Goal: Task Accomplishment & Management: Complete application form

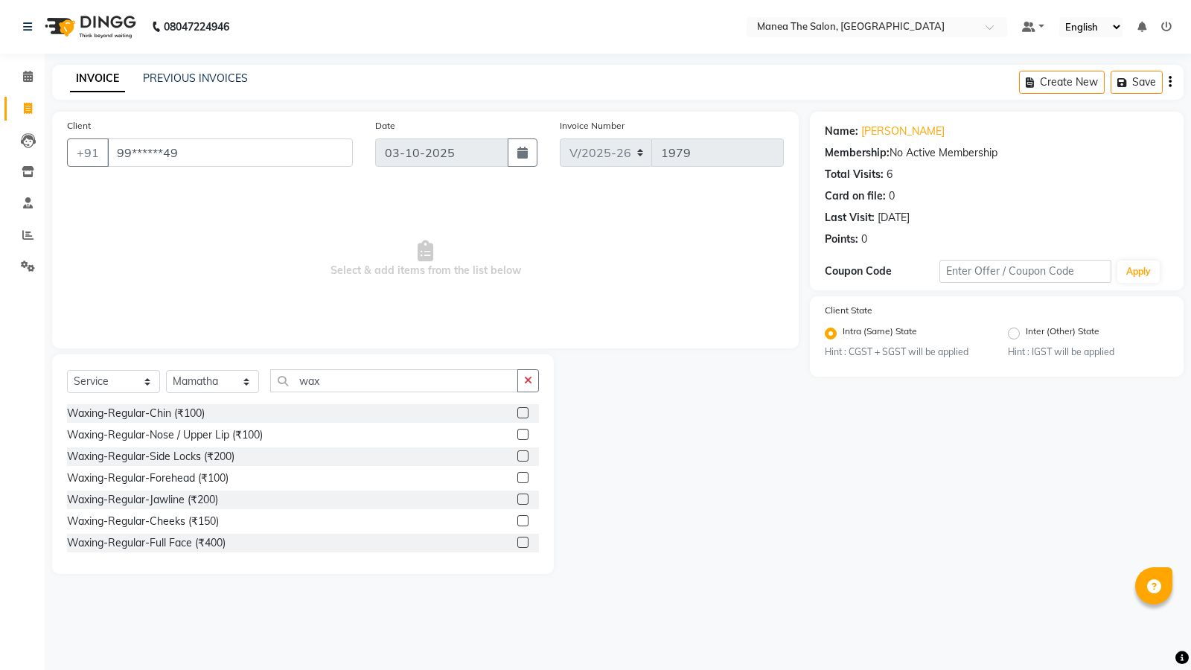
select select "5514"
select select "service"
select select "62913"
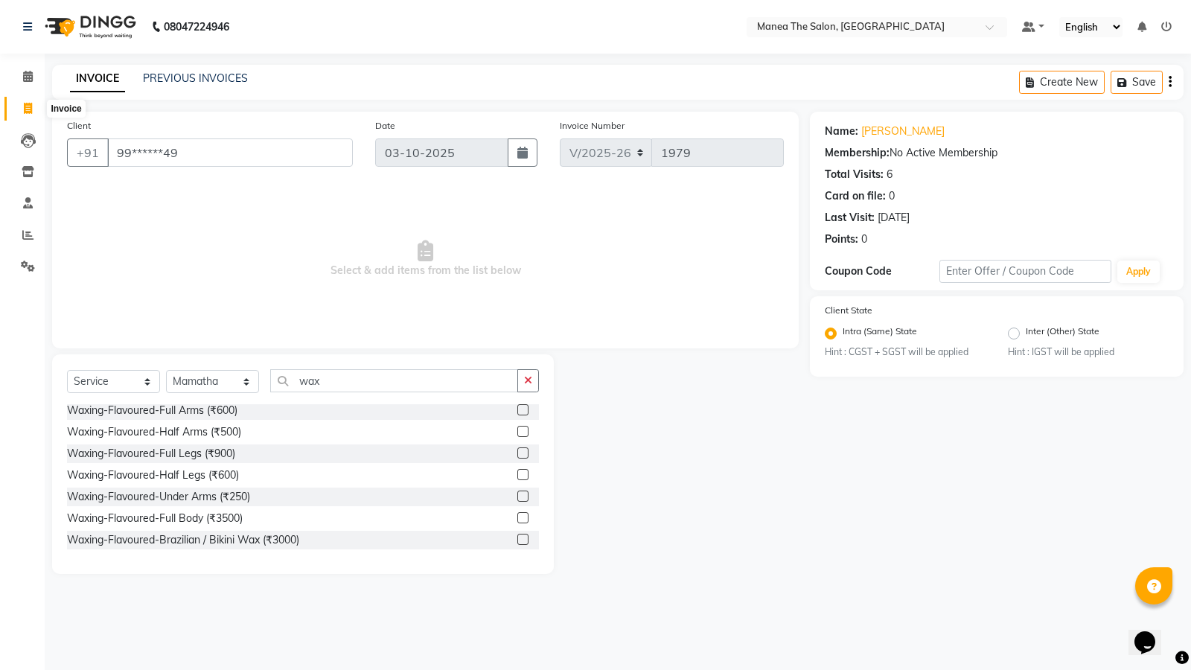
click at [27, 104] on icon at bounding box center [28, 108] width 8 height 11
select select "service"
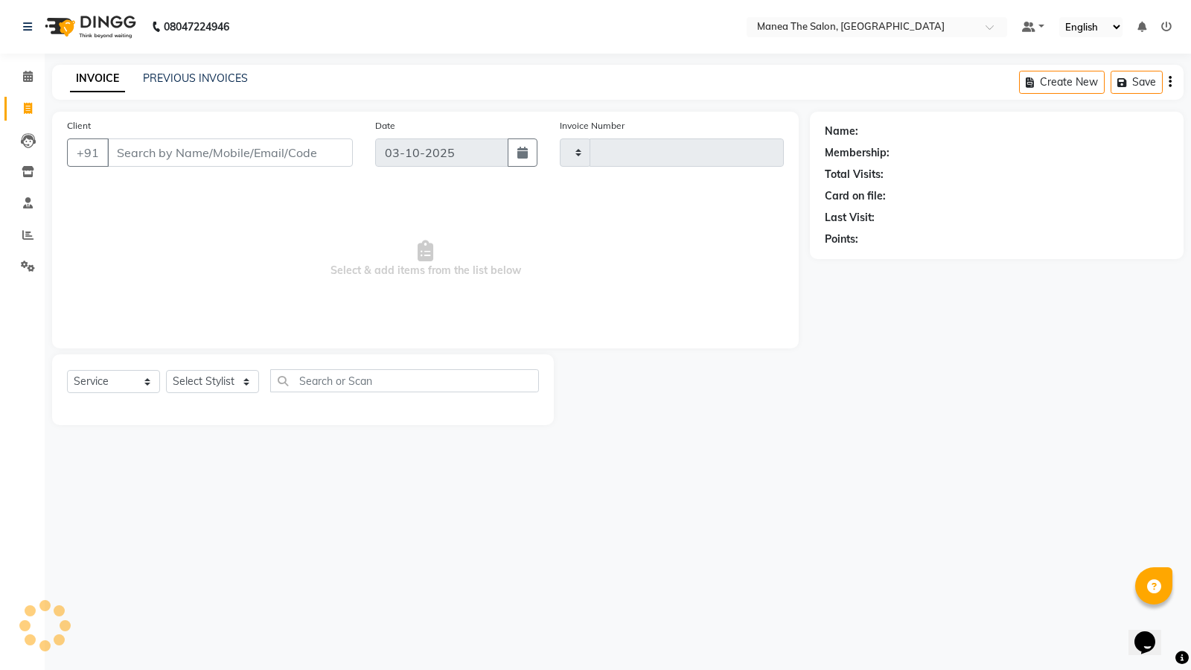
type input "1979"
select select "5514"
click at [197, 384] on select "Select Stylist [PERSON_NAME] [PERSON_NAME] [PERSON_NAME] [PERSON_NAME] [PERSON_…" at bounding box center [212, 381] width 93 height 23
select select "90670"
click at [166, 370] on select "Select Stylist [PERSON_NAME] [PERSON_NAME] [PERSON_NAME] [PERSON_NAME] [PERSON_…" at bounding box center [212, 381] width 93 height 23
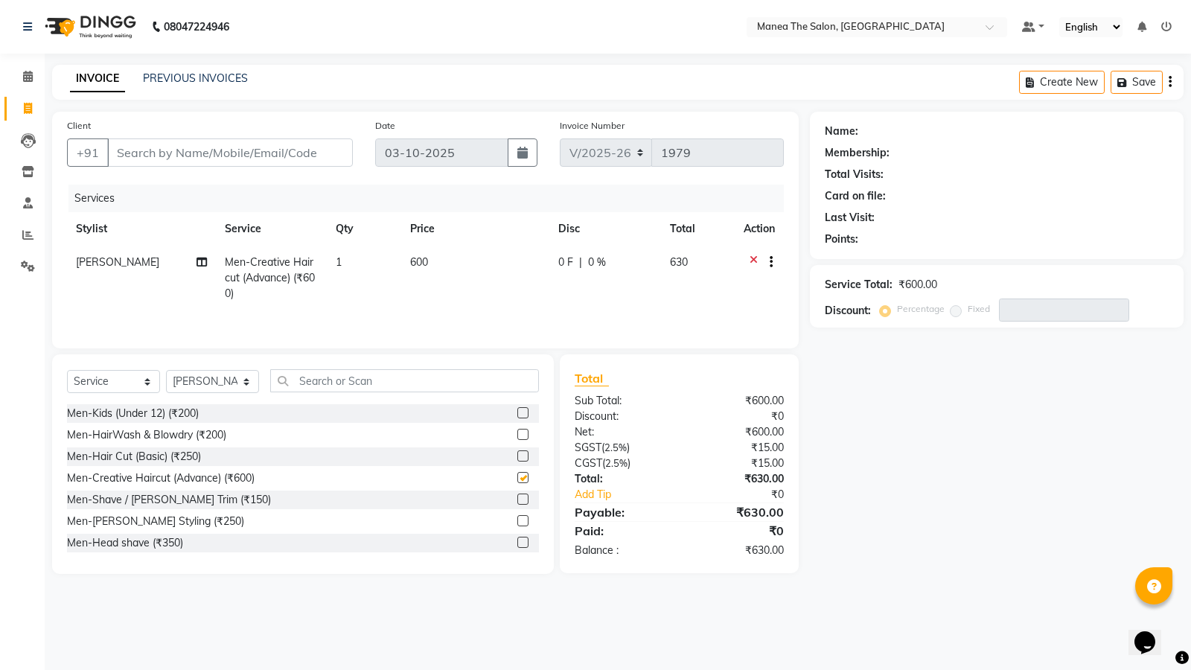
checkbox input "false"
click at [351, 386] on input "text" at bounding box center [404, 380] width 269 height 23
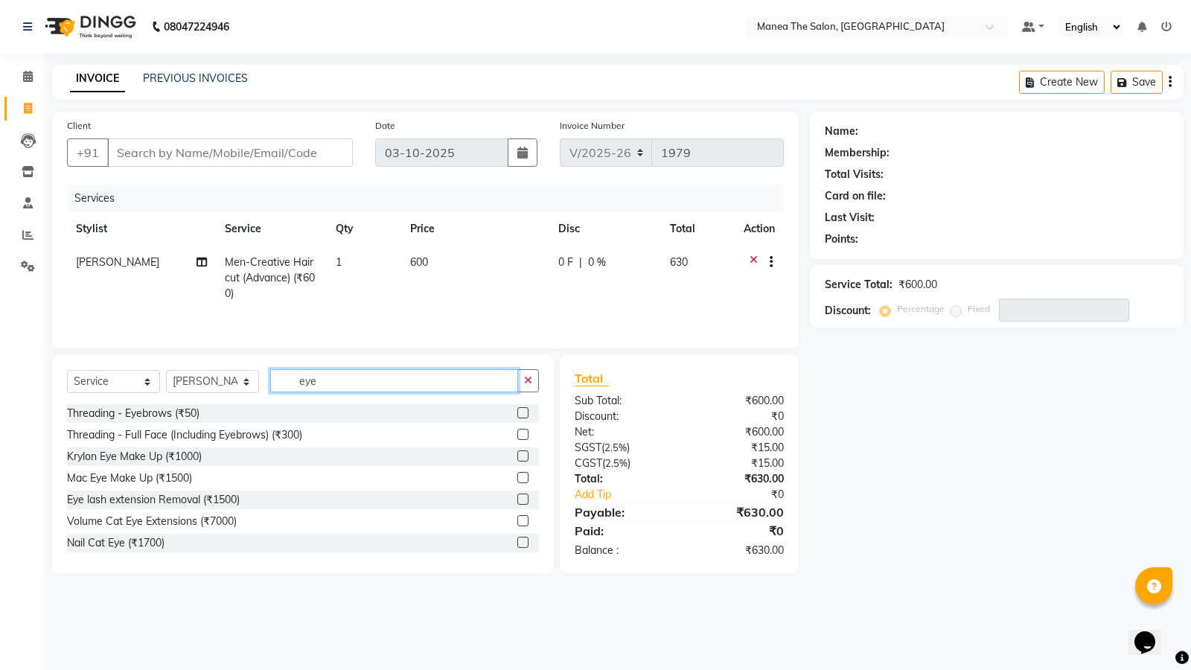
type input "eye"
click at [518, 410] on label at bounding box center [523, 412] width 11 height 11
click at [518, 410] on input "checkbox" at bounding box center [523, 414] width 10 height 10
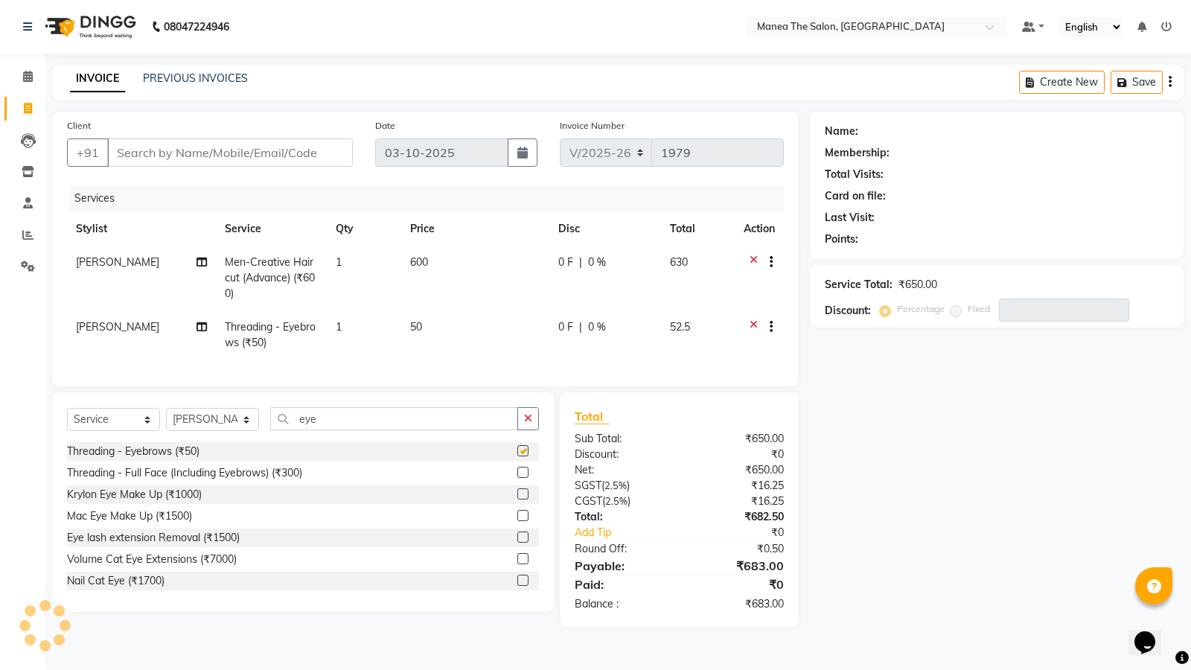
checkbox input "false"
click at [754, 262] on icon at bounding box center [754, 264] width 8 height 19
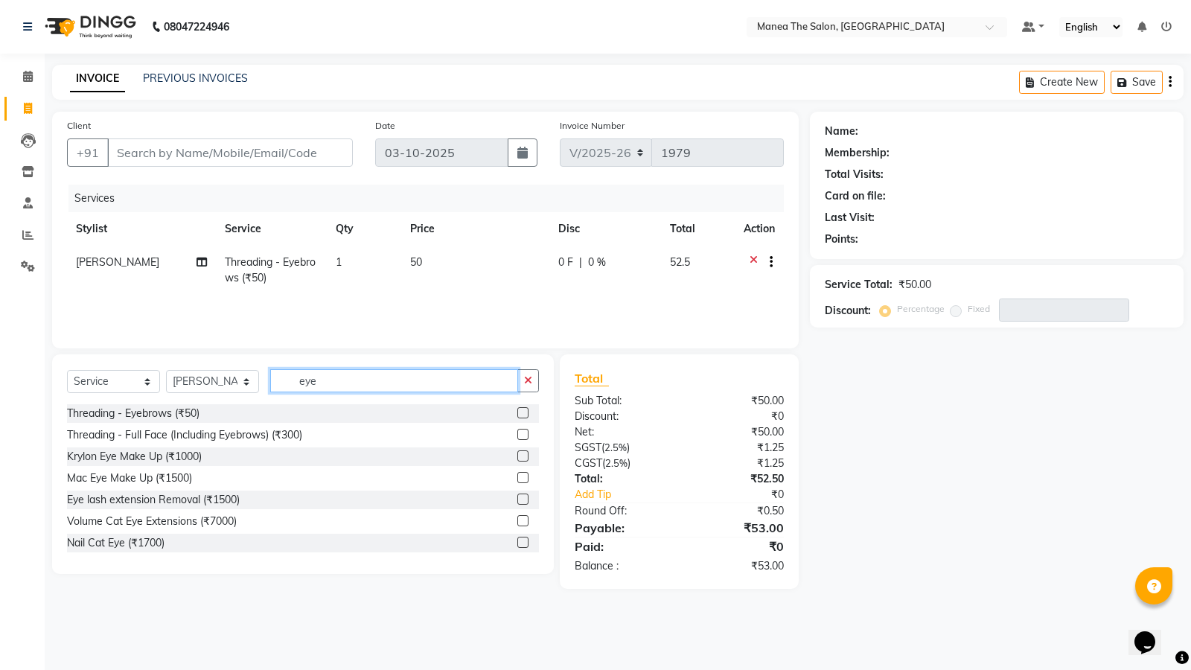
click at [360, 384] on input "eye" at bounding box center [394, 380] width 248 height 23
type input "e"
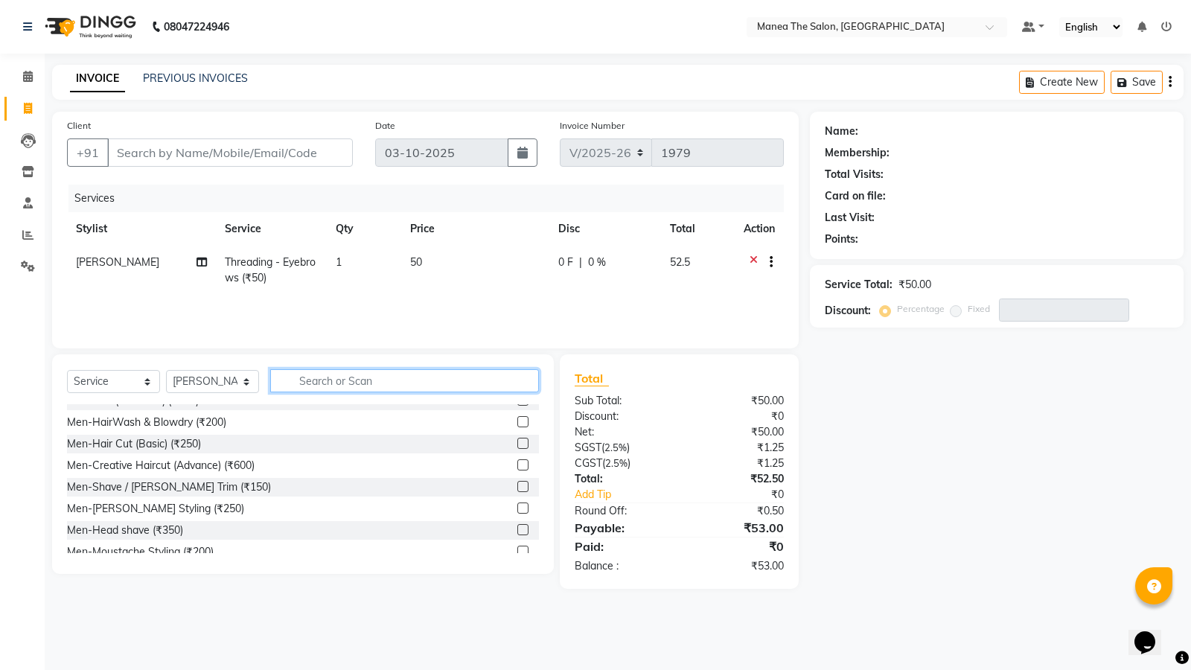
scroll to position [0, 0]
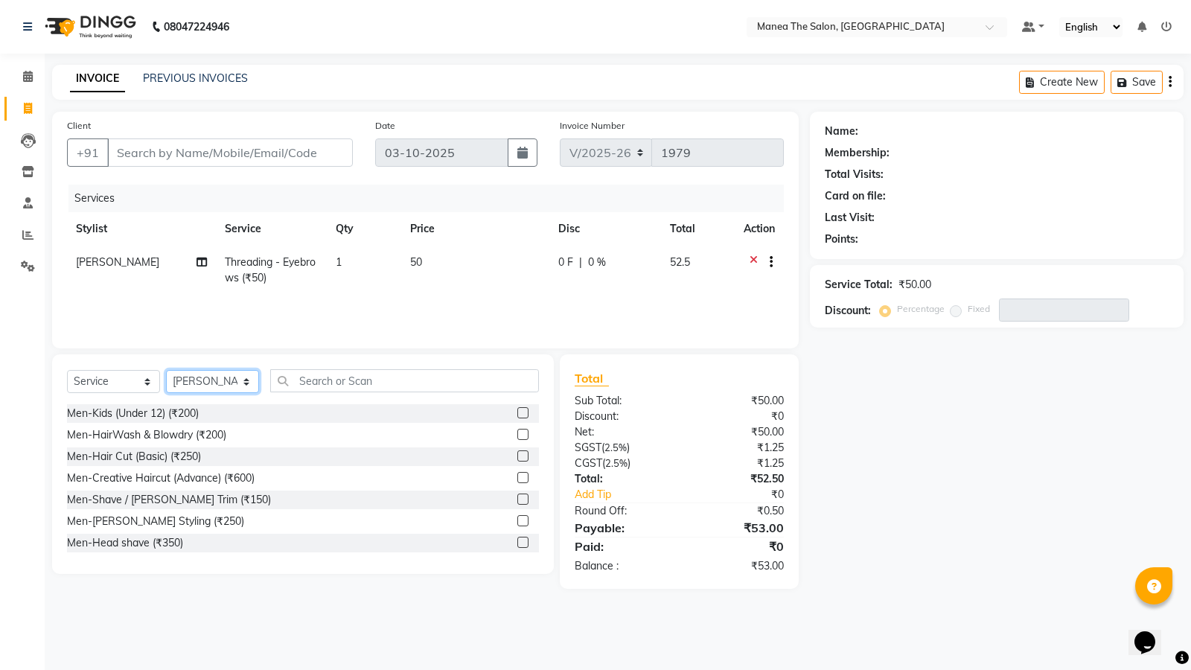
click at [243, 383] on select "Select Stylist [PERSON_NAME] [PERSON_NAME] [PERSON_NAME] [PERSON_NAME] [PERSON_…" at bounding box center [212, 381] width 93 height 23
select select "91732"
click at [166, 370] on select "Select Stylist [PERSON_NAME] [PERSON_NAME] [PERSON_NAME] [PERSON_NAME] [PERSON_…" at bounding box center [212, 381] width 93 height 23
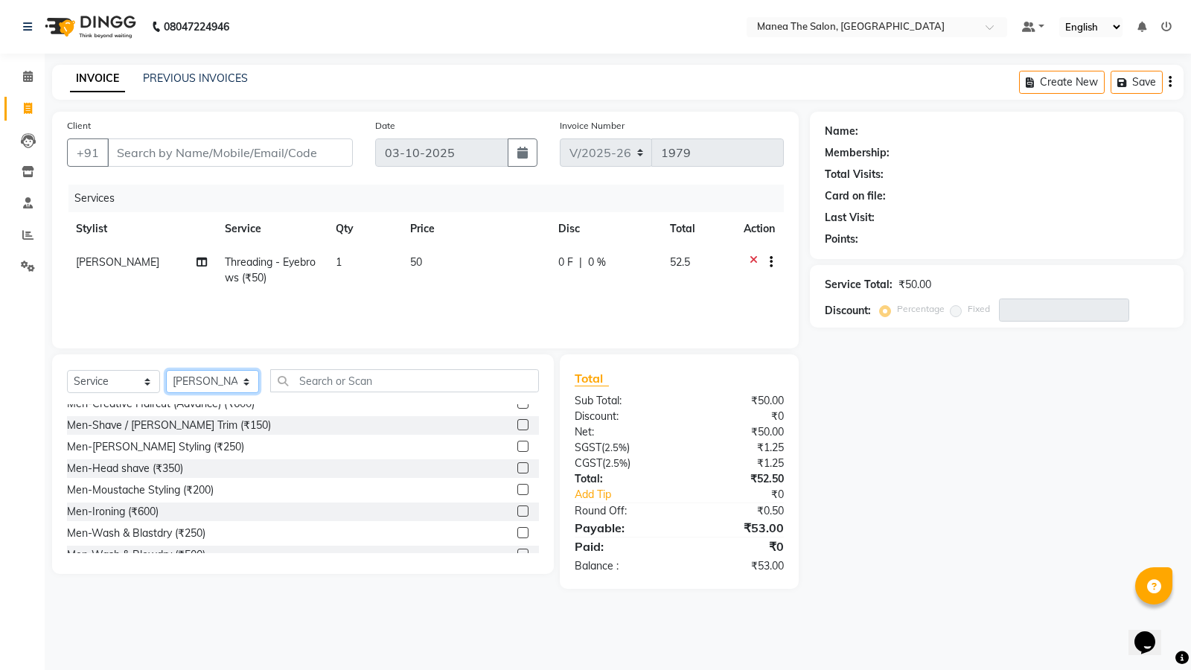
scroll to position [149, 0]
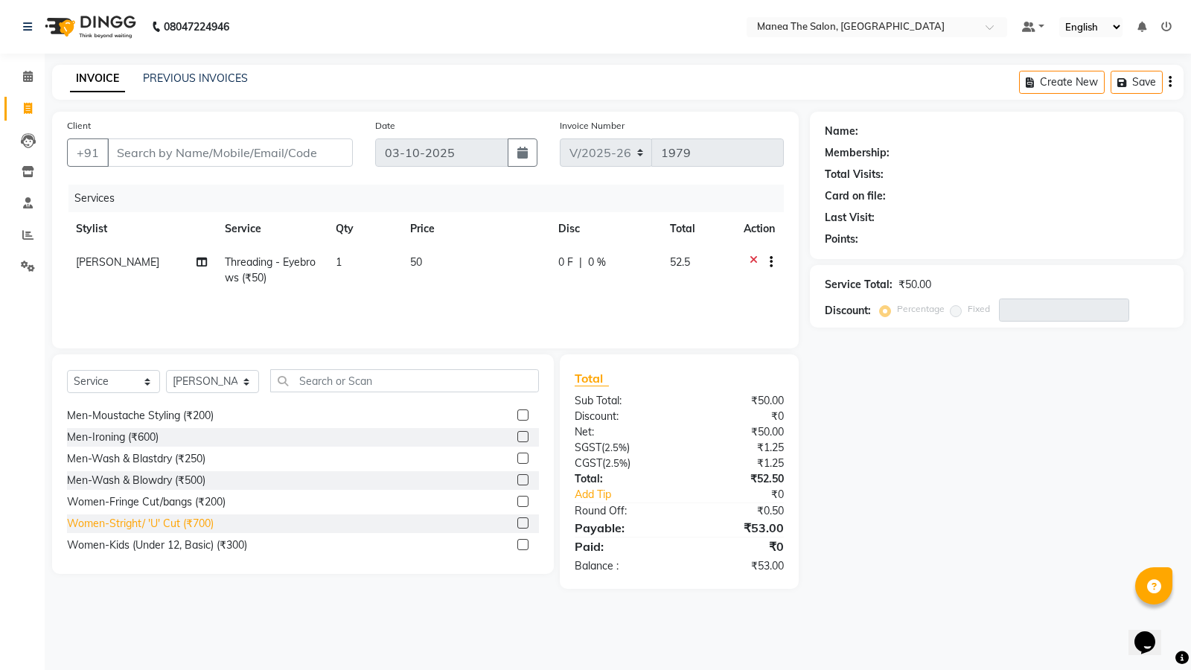
click at [181, 523] on div "Women-Stright/ 'U' Cut (₹700)" at bounding box center [140, 524] width 147 height 16
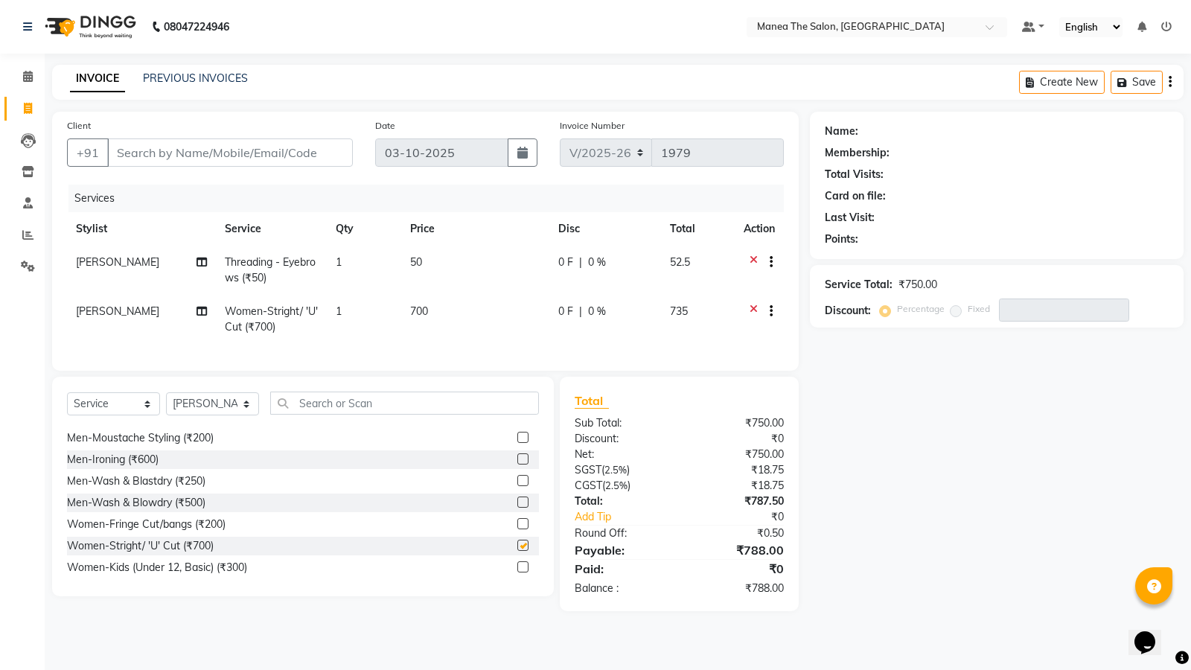
checkbox input "false"
click at [226, 414] on select "Select Stylist [PERSON_NAME] [PERSON_NAME] [PERSON_NAME] [PERSON_NAME] [PERSON_…" at bounding box center [212, 403] width 93 height 23
select select "90670"
click at [166, 404] on select "Select Stylist [PERSON_NAME] [PERSON_NAME] [PERSON_NAME] [PERSON_NAME] [PERSON_…" at bounding box center [212, 403] width 93 height 23
click at [390, 415] on input "text" at bounding box center [404, 403] width 269 height 23
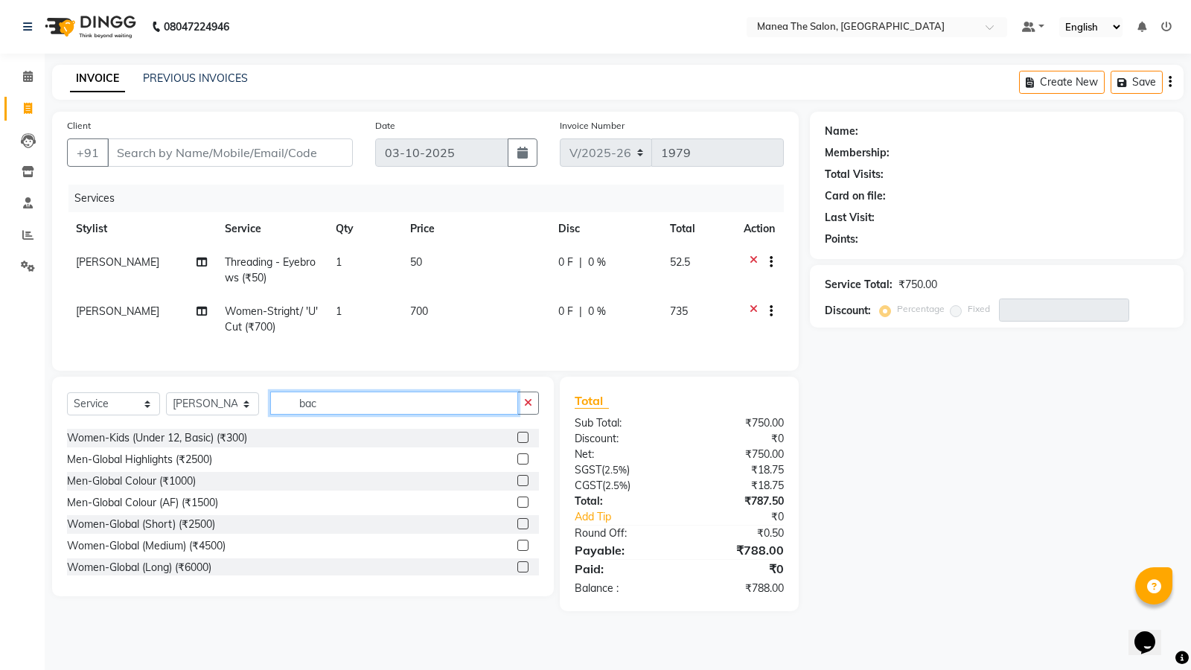
scroll to position [0, 0]
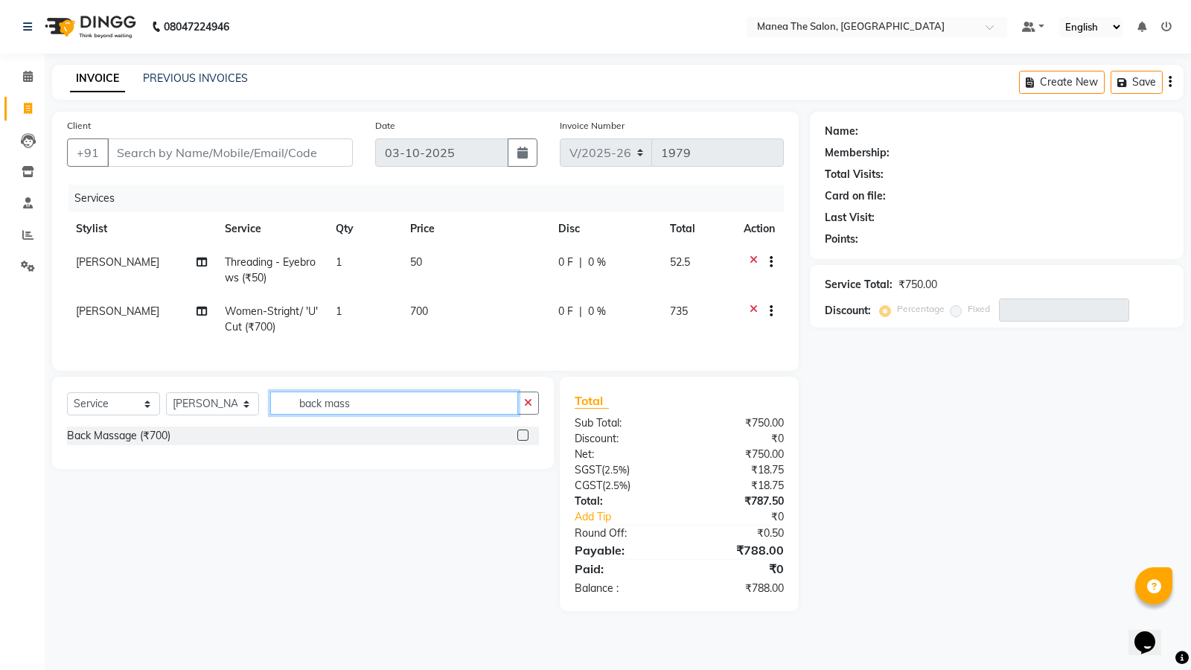
type input "back mass"
click at [527, 441] on label at bounding box center [523, 435] width 11 height 11
click at [527, 441] on input "checkbox" at bounding box center [523, 436] width 10 height 10
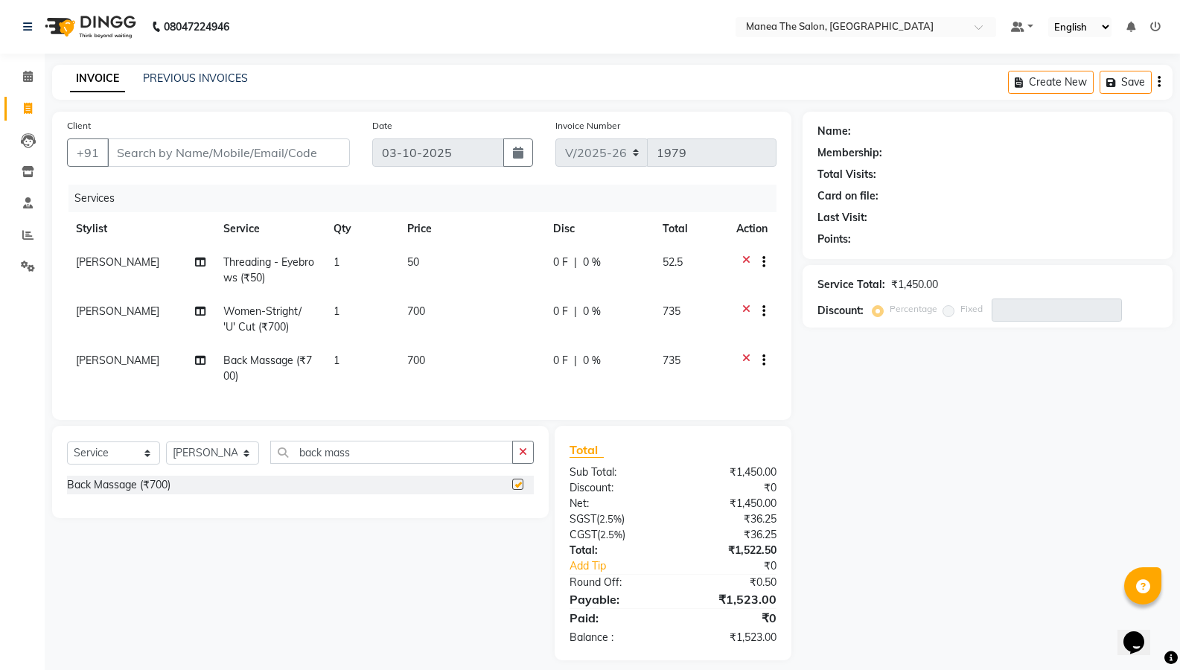
checkbox input "false"
click at [255, 149] on input "Client" at bounding box center [228, 153] width 243 height 28
type input "9"
type input "0"
click at [254, 153] on input "9849103210" at bounding box center [190, 153] width 167 height 28
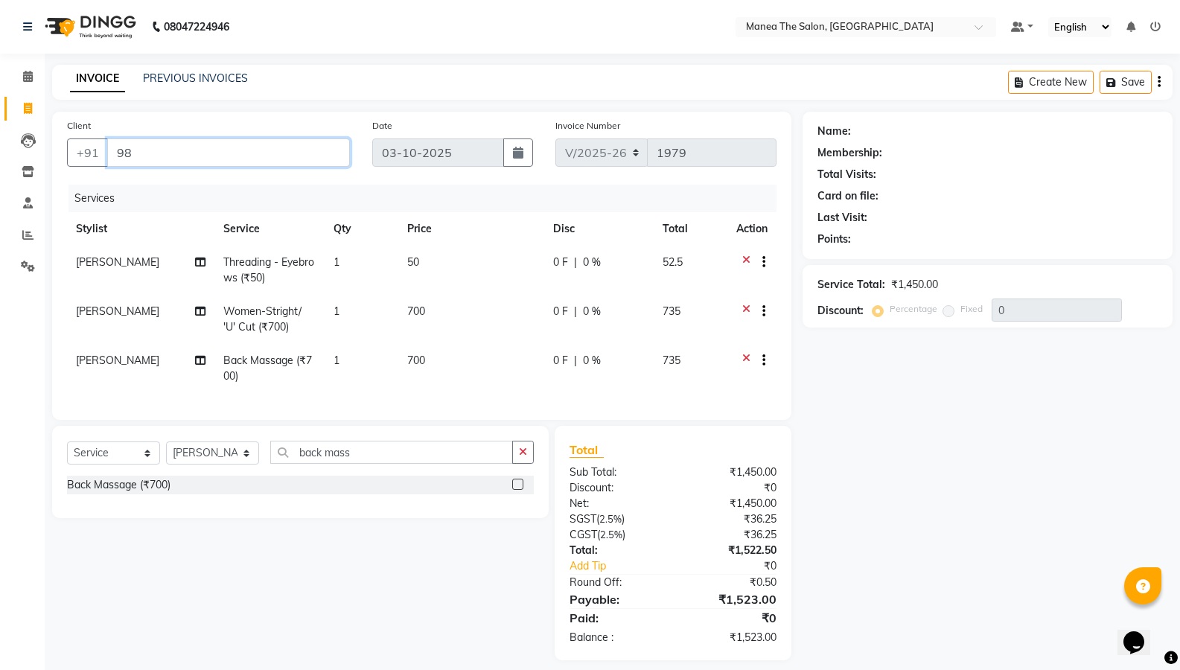
type input "9"
click at [244, 156] on input "8886199931" at bounding box center [190, 153] width 167 height 28
type input "8"
type input "9"
type input "9849103210"
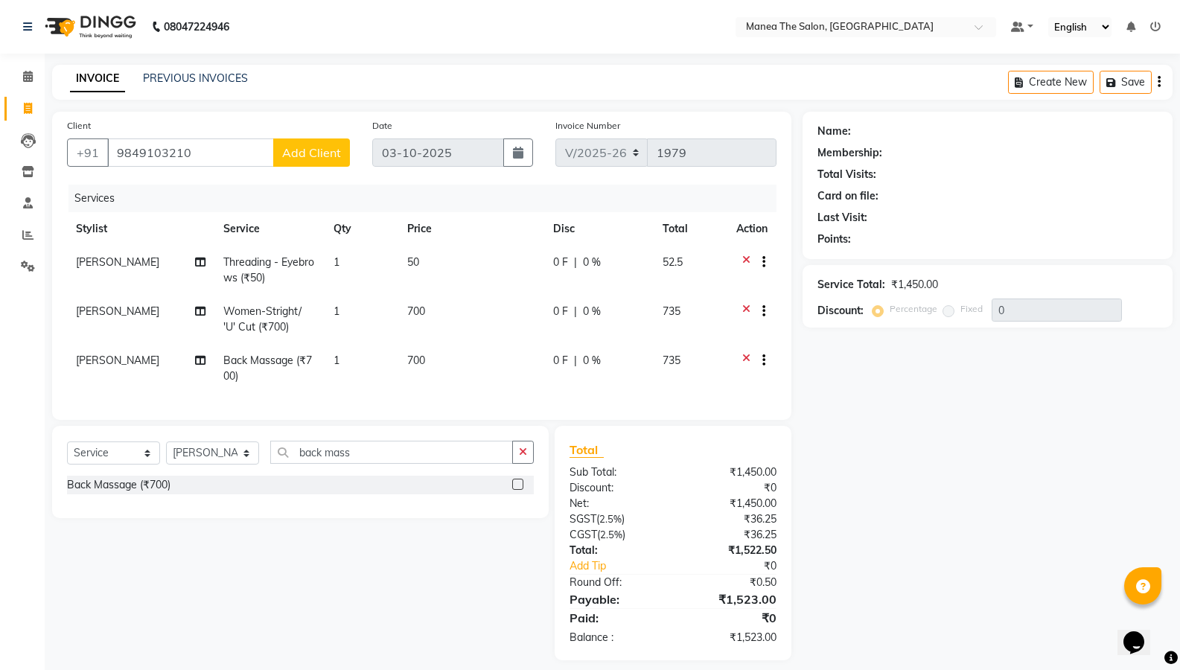
click at [308, 140] on button "Add Client" at bounding box center [311, 153] width 77 height 28
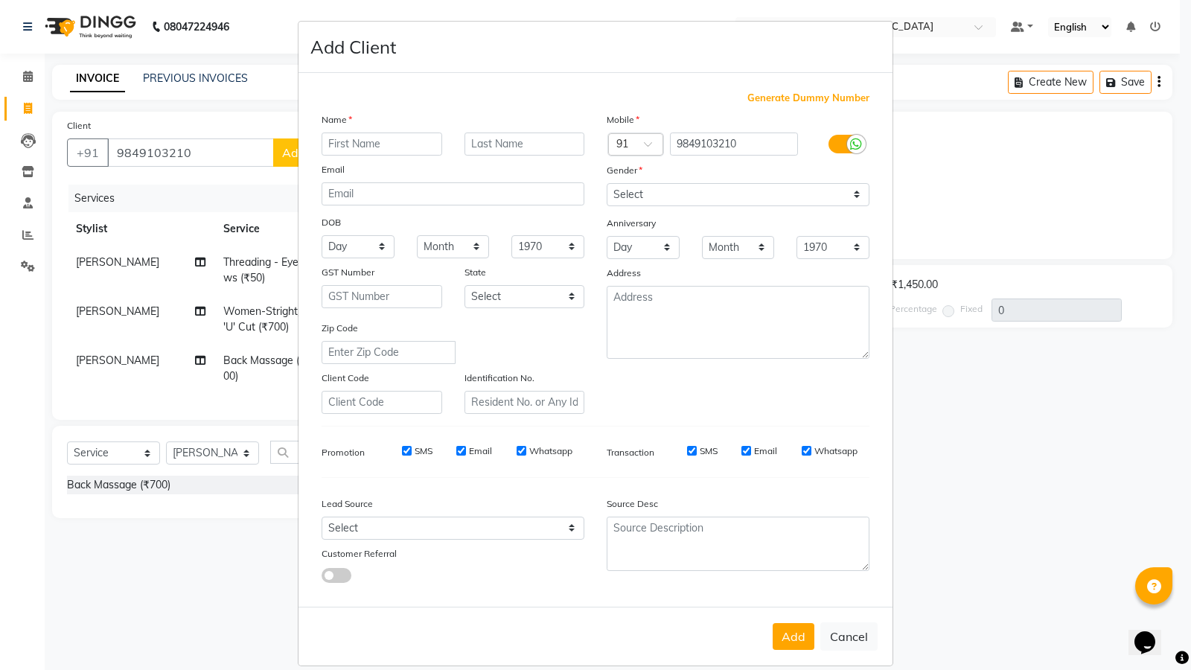
click at [378, 146] on input "text" at bounding box center [382, 144] width 121 height 23
type input "madhu"
click at [634, 185] on select "Select [DEMOGRAPHIC_DATA] [DEMOGRAPHIC_DATA] Other Prefer Not To Say" at bounding box center [738, 194] width 263 height 23
select select "[DEMOGRAPHIC_DATA]"
click at [607, 183] on select "Select [DEMOGRAPHIC_DATA] [DEMOGRAPHIC_DATA] Other Prefer Not To Say" at bounding box center [738, 194] width 263 height 23
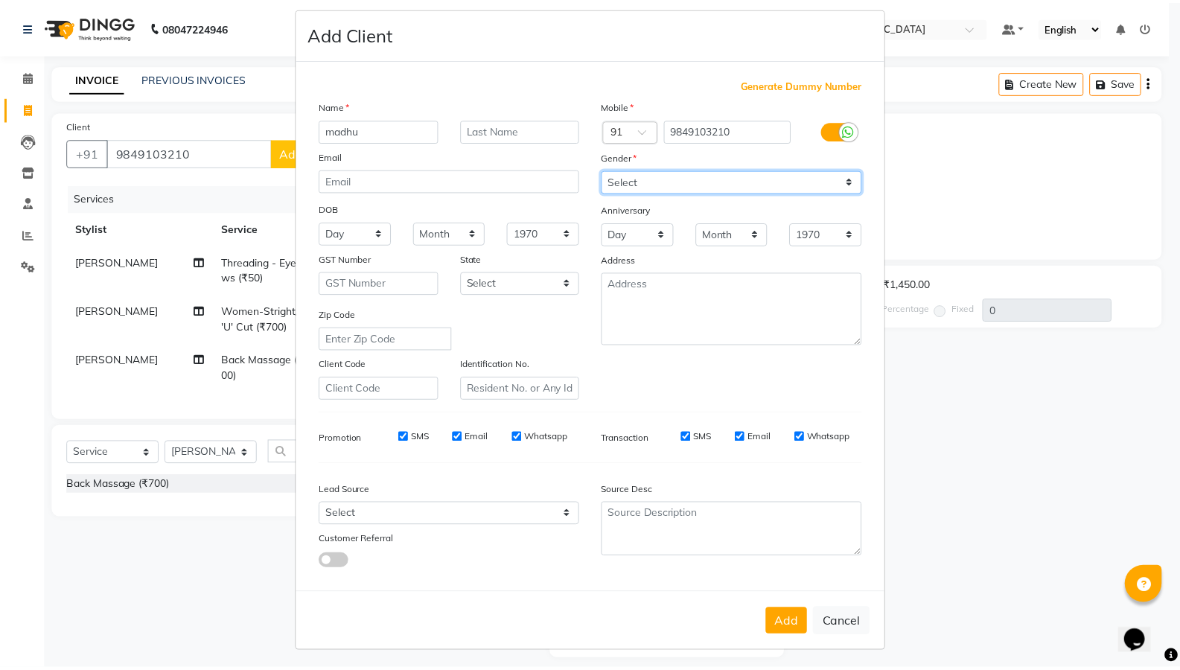
scroll to position [17, 0]
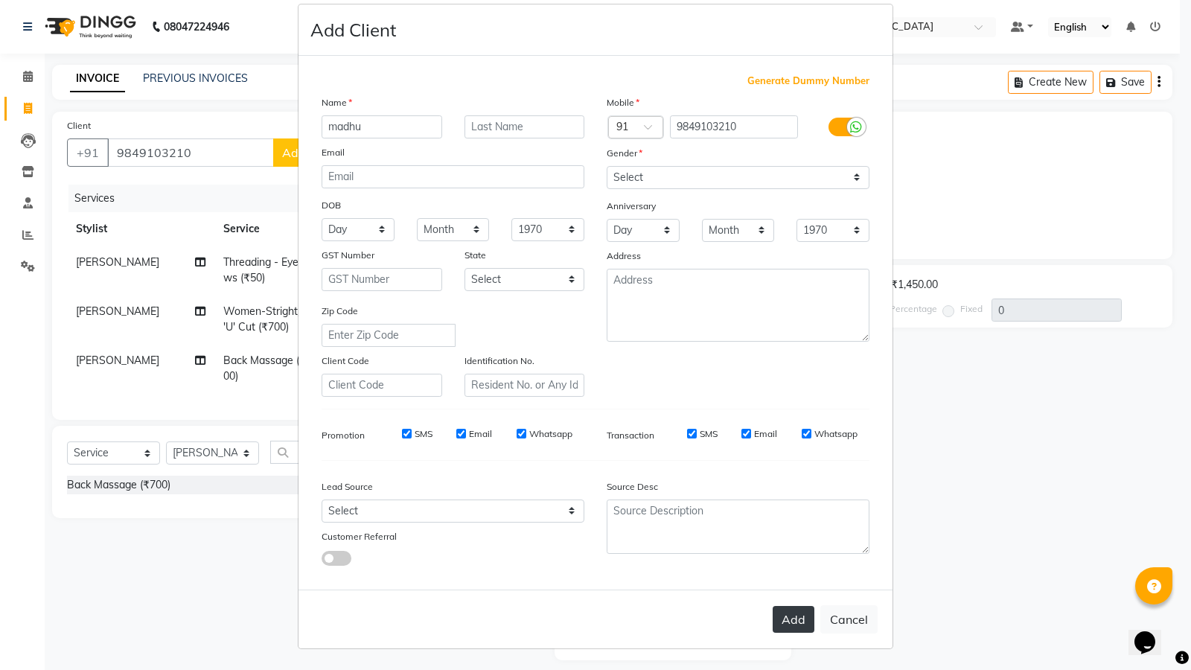
click at [796, 620] on button "Add" at bounding box center [794, 619] width 42 height 27
type input "98******10"
select select
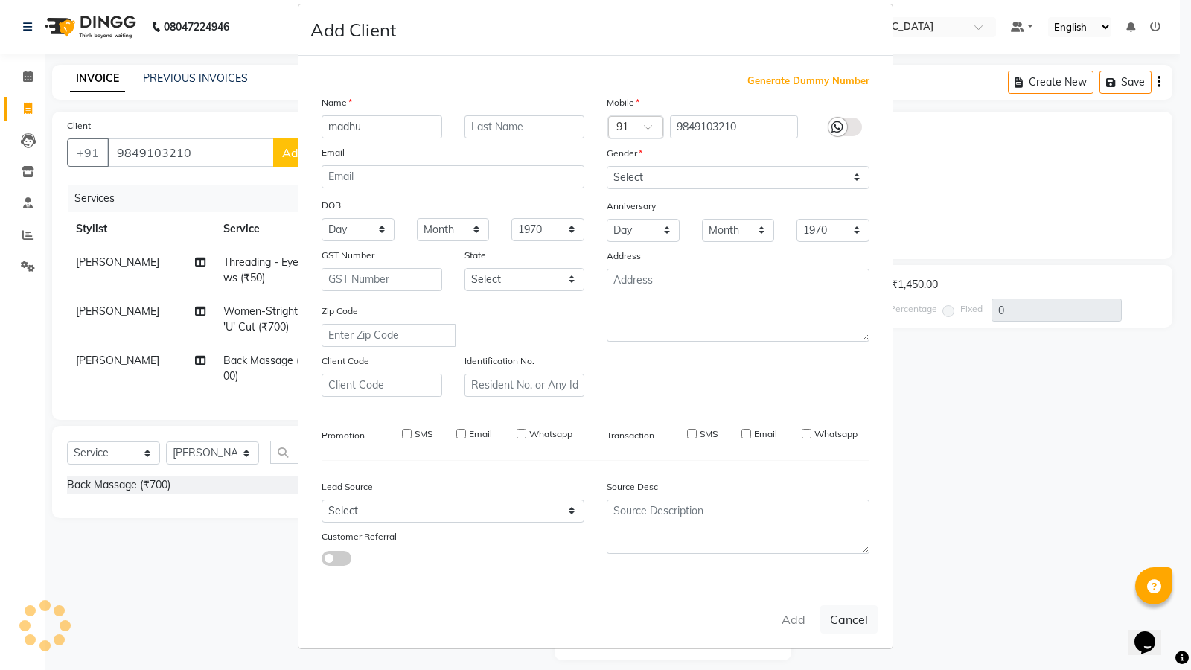
select select
checkbox input "false"
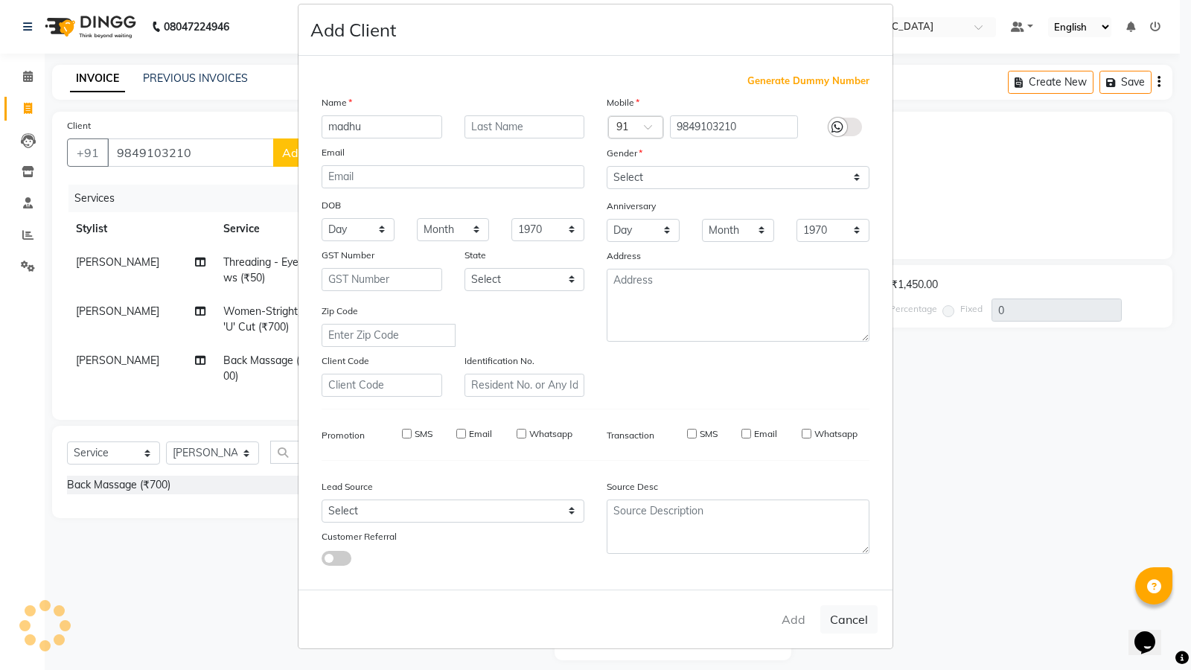
checkbox input "false"
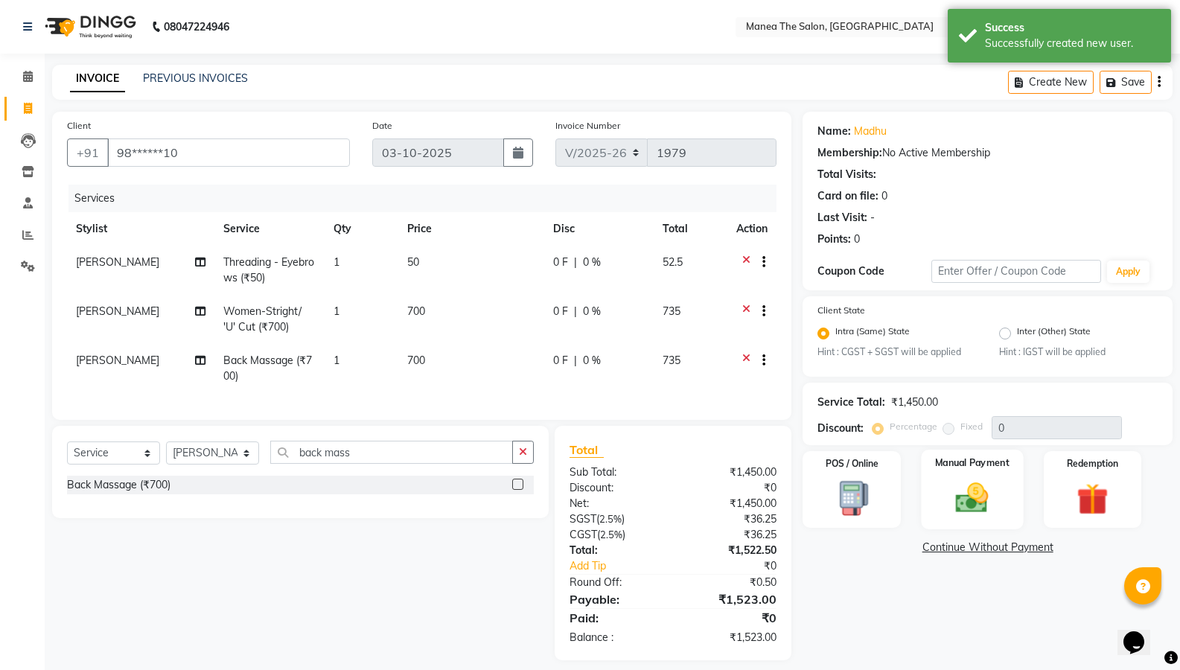
click at [967, 502] on img at bounding box center [972, 499] width 53 height 38
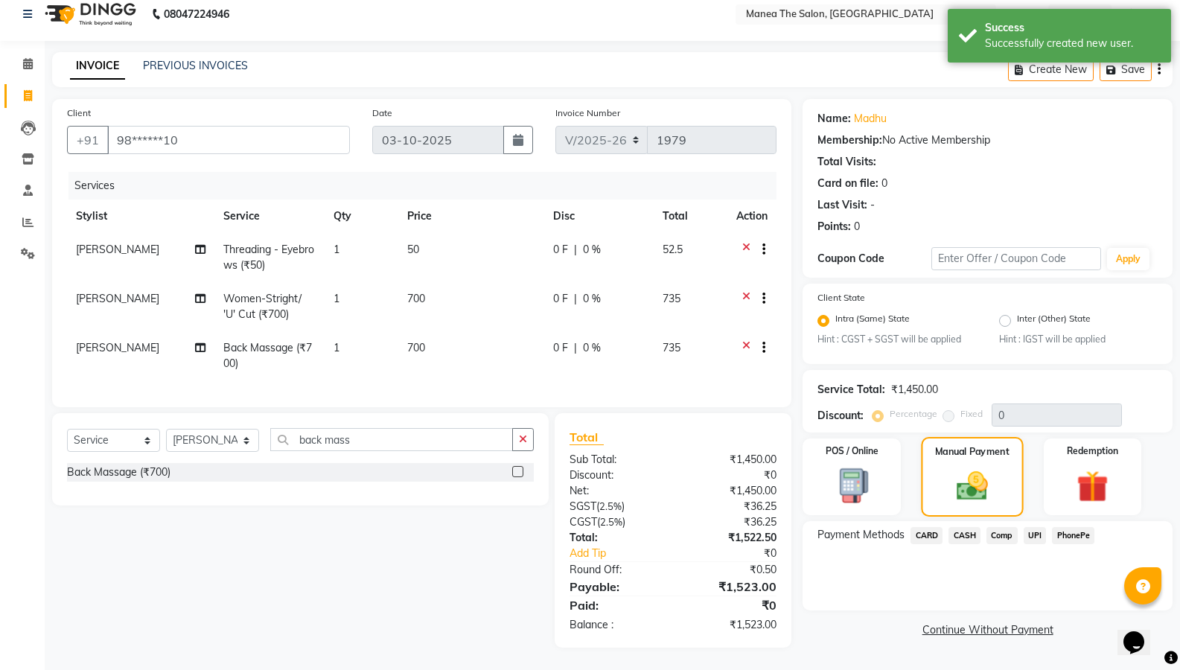
scroll to position [24, 0]
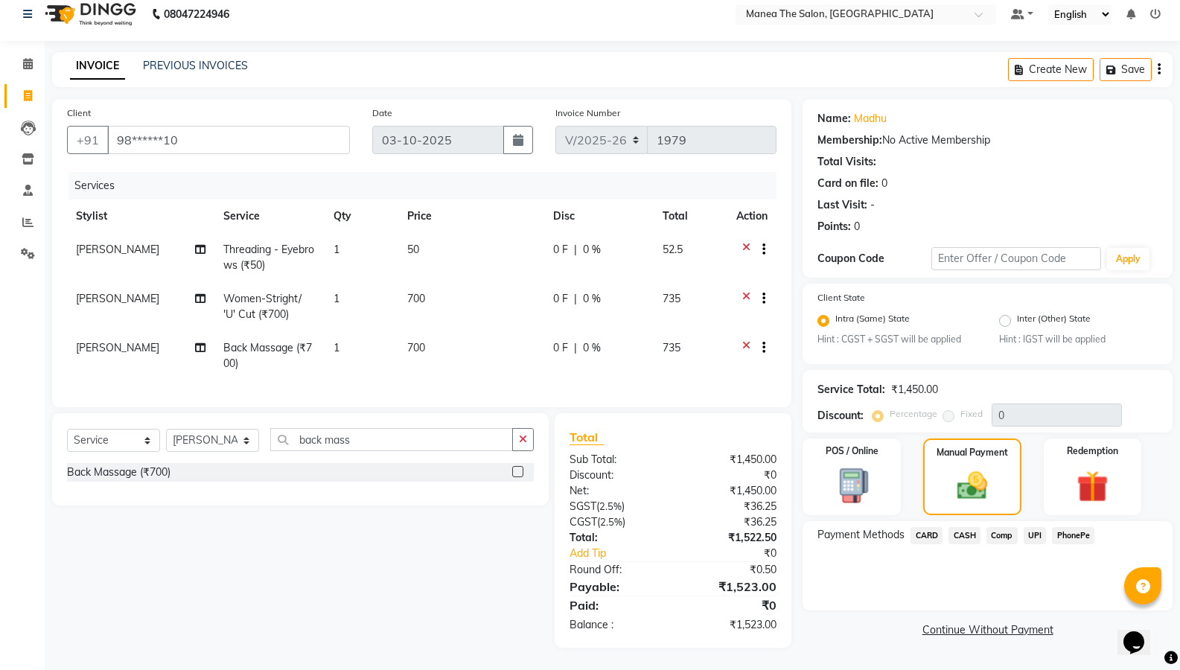
click at [1032, 527] on span "UPI" at bounding box center [1035, 535] width 23 height 17
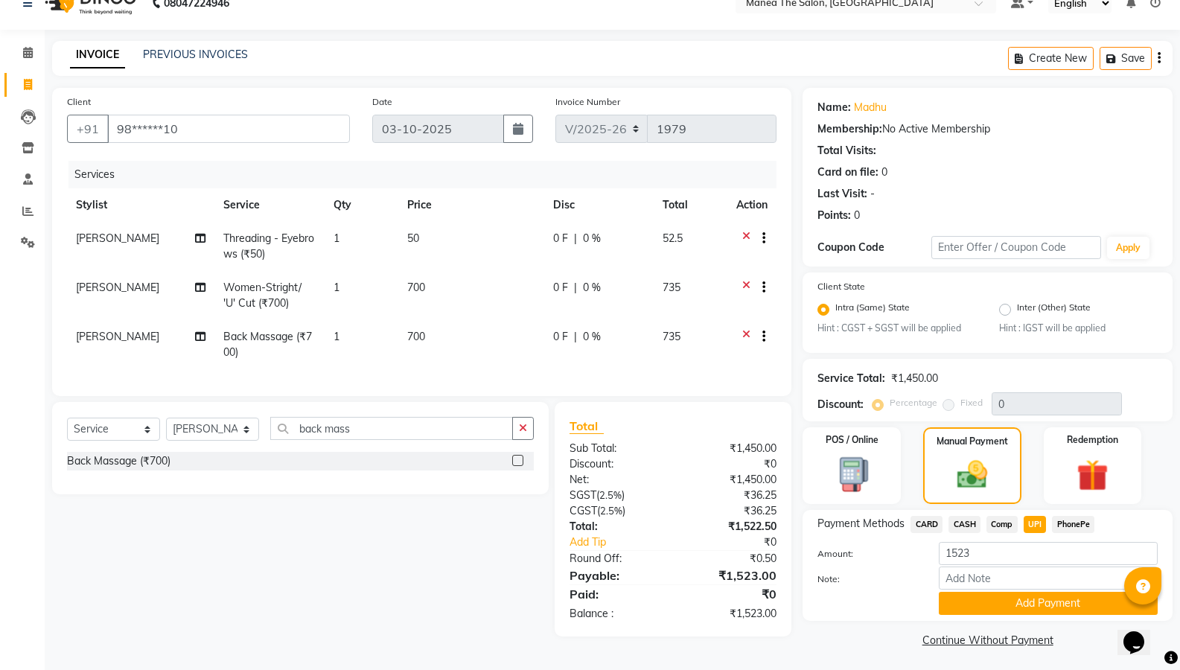
click at [1014, 596] on button "Add Payment" at bounding box center [1048, 603] width 219 height 23
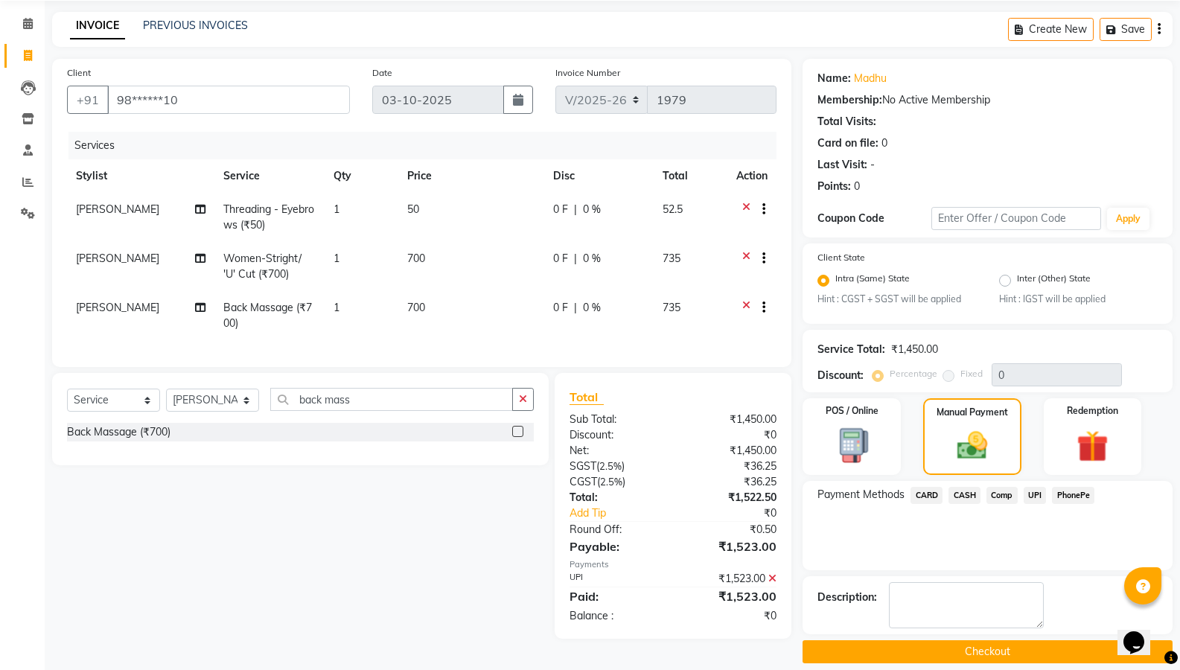
scroll to position [69, 0]
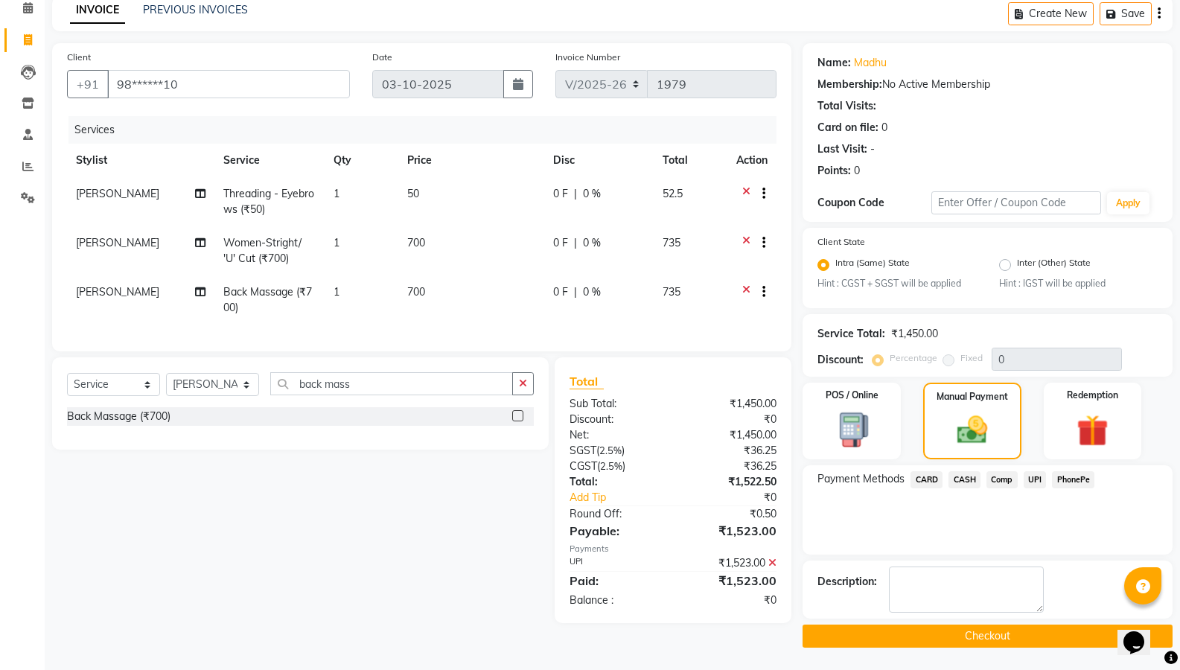
click at [1051, 637] on button "Checkout" at bounding box center [988, 636] width 370 height 23
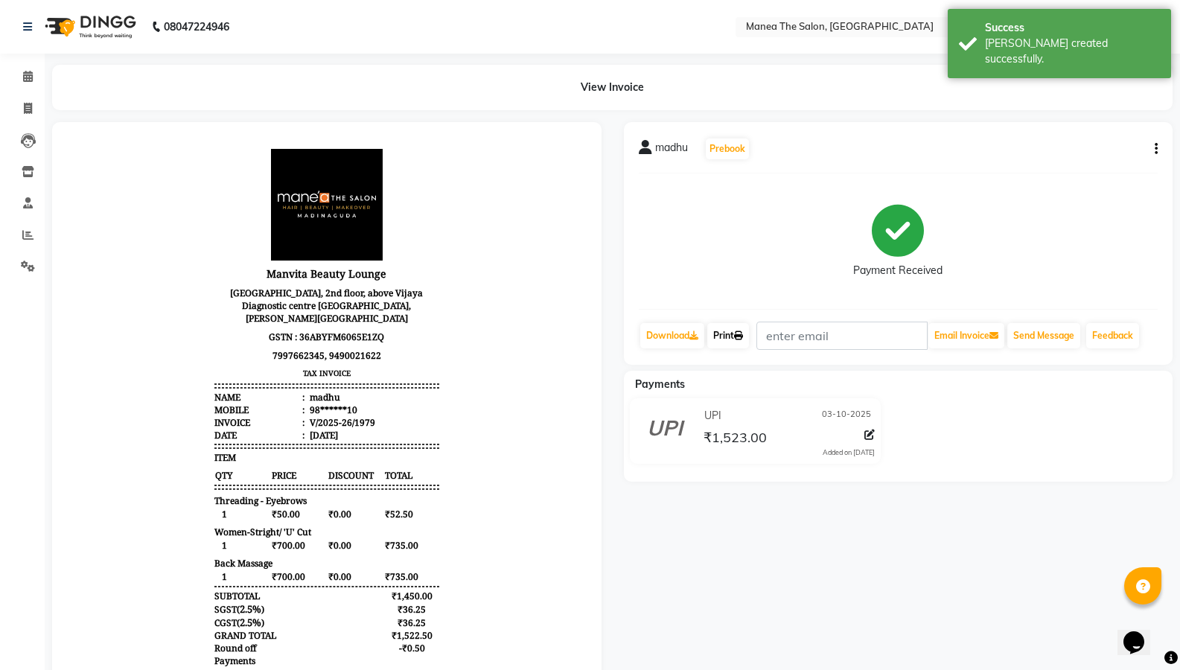
click at [722, 335] on link "Print" at bounding box center [728, 335] width 42 height 25
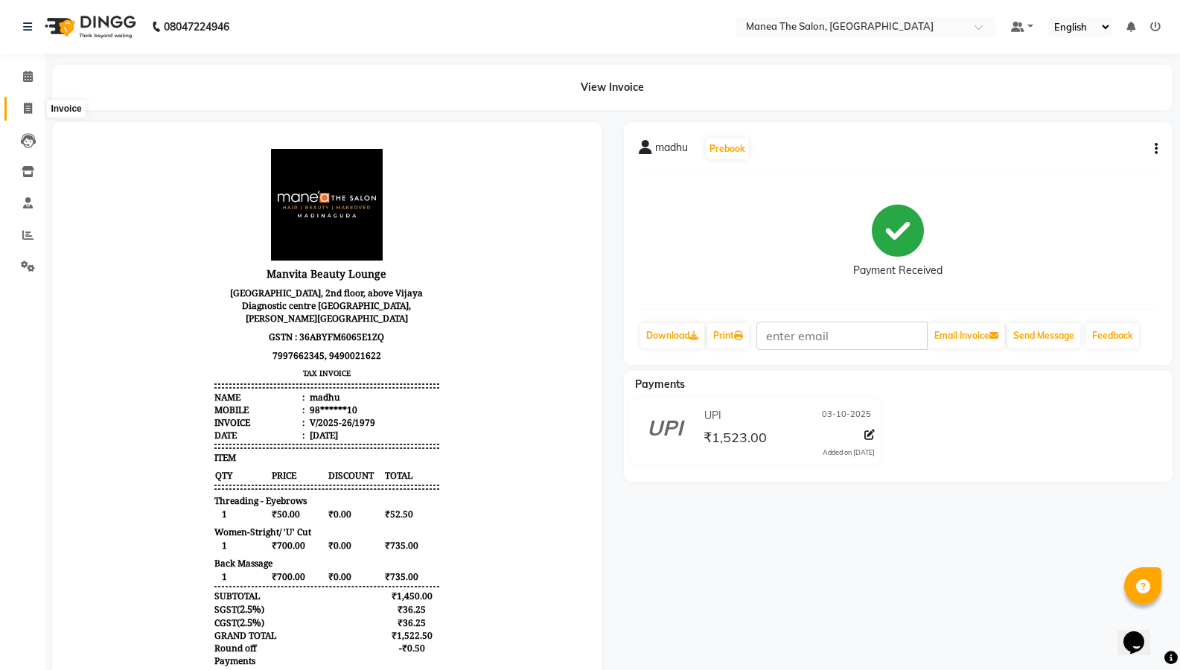
click at [31, 110] on icon at bounding box center [28, 108] width 8 height 11
select select "service"
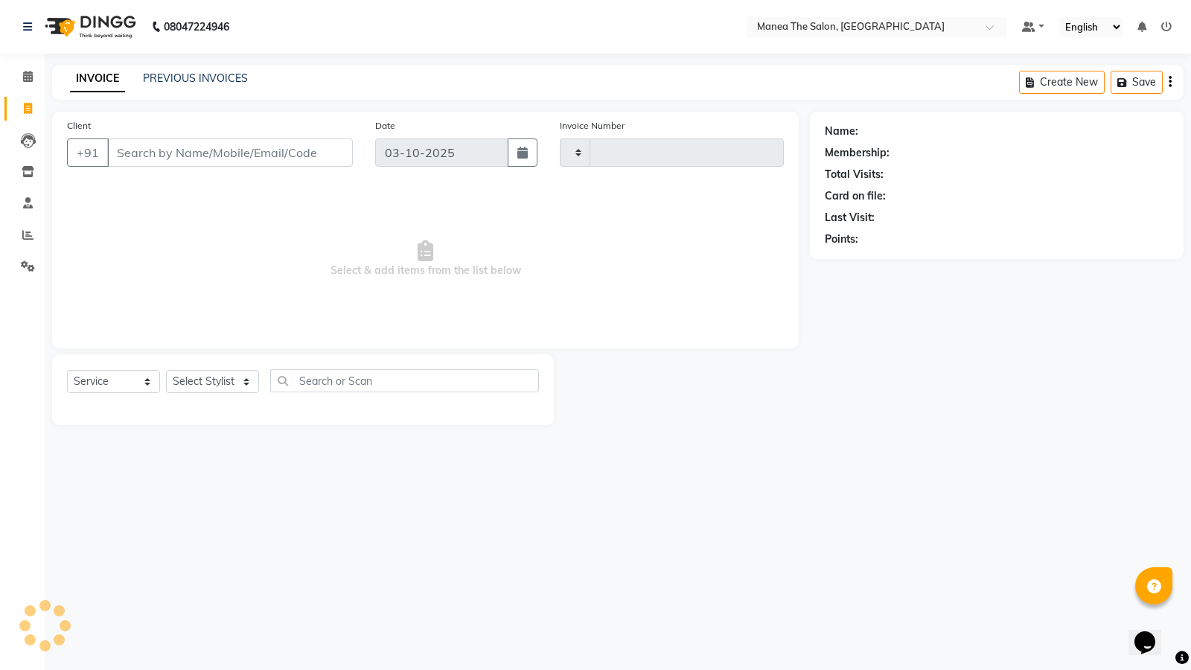
type input "1980"
select select "5514"
click at [1169, 32] on link at bounding box center [1167, 26] width 10 height 13
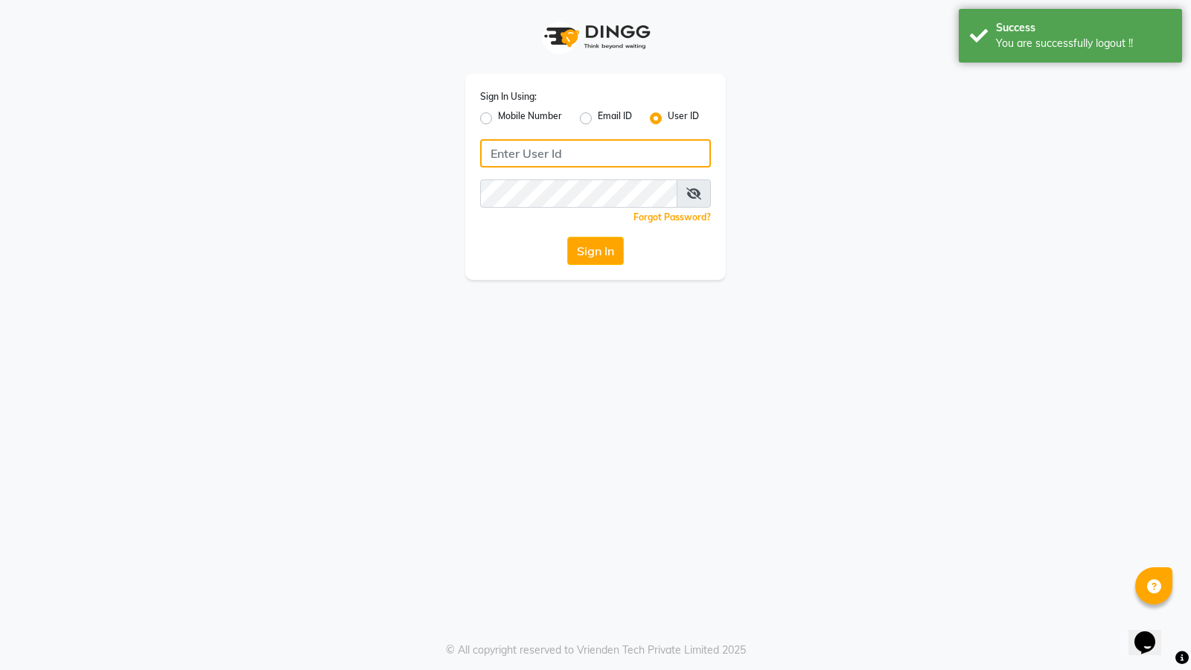
type input "9026627525"
